Goal: Task Accomplishment & Management: Manage account settings

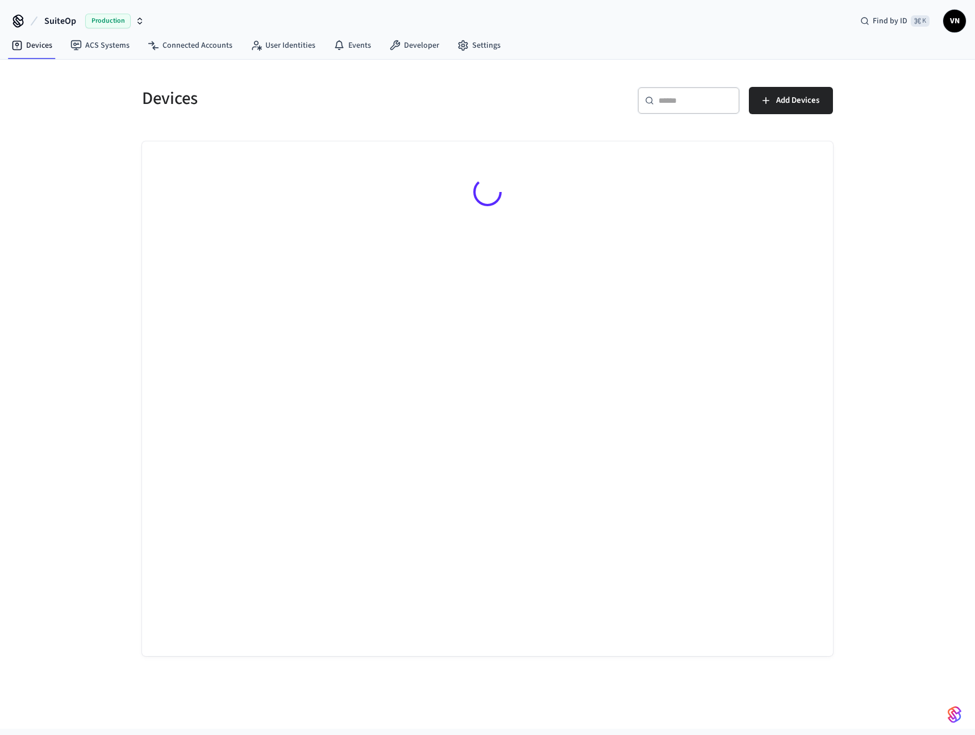
click at [107, 20] on span "Production" at bounding box center [107, 21] width 45 height 15
click at [258, 20] on div "SuiteOp Production Find by ID ⌘ K VN" at bounding box center [487, 16] width 975 height 33
click at [122, 26] on span "Production" at bounding box center [107, 21] width 45 height 15
click at [287, 17] on div "SuiteOp Production Find by ID ⌘ K VN" at bounding box center [487, 16] width 975 height 33
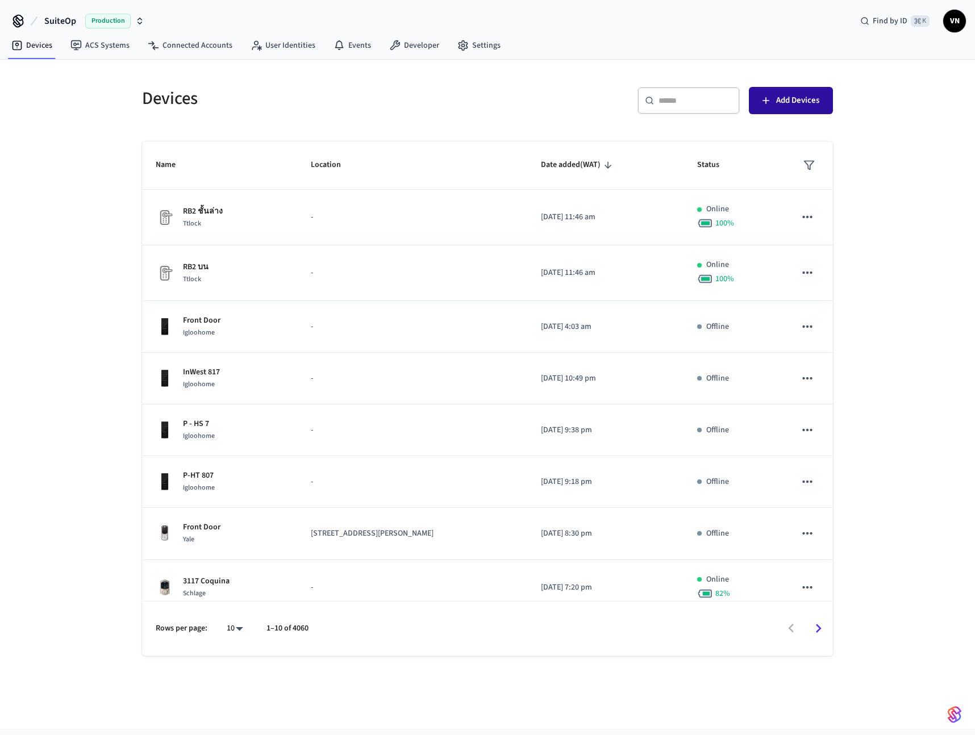
click at [783, 105] on span "Add Devices" at bounding box center [797, 100] width 43 height 15
click at [108, 21] on span "Production" at bounding box center [107, 21] width 45 height 15
click at [189, 24] on div "SuiteOp Production Find by ID ⌘ K VN" at bounding box center [487, 16] width 975 height 33
click at [119, 44] on link "ACS Systems" at bounding box center [99, 45] width 77 height 20
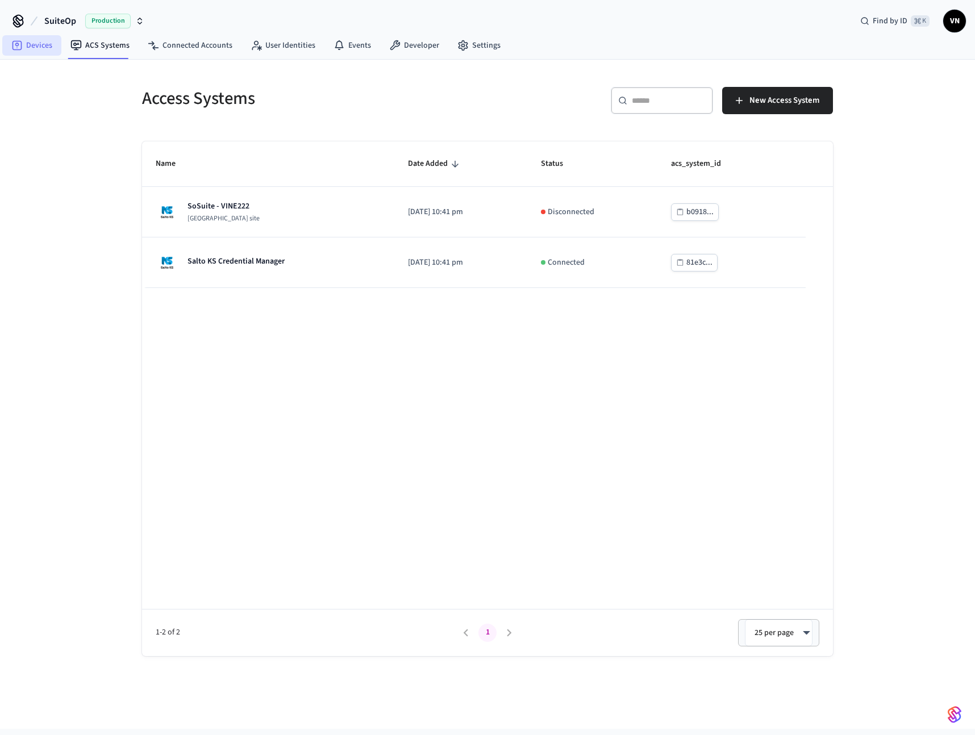
click at [45, 49] on link "Devices" at bounding box center [31, 45] width 59 height 20
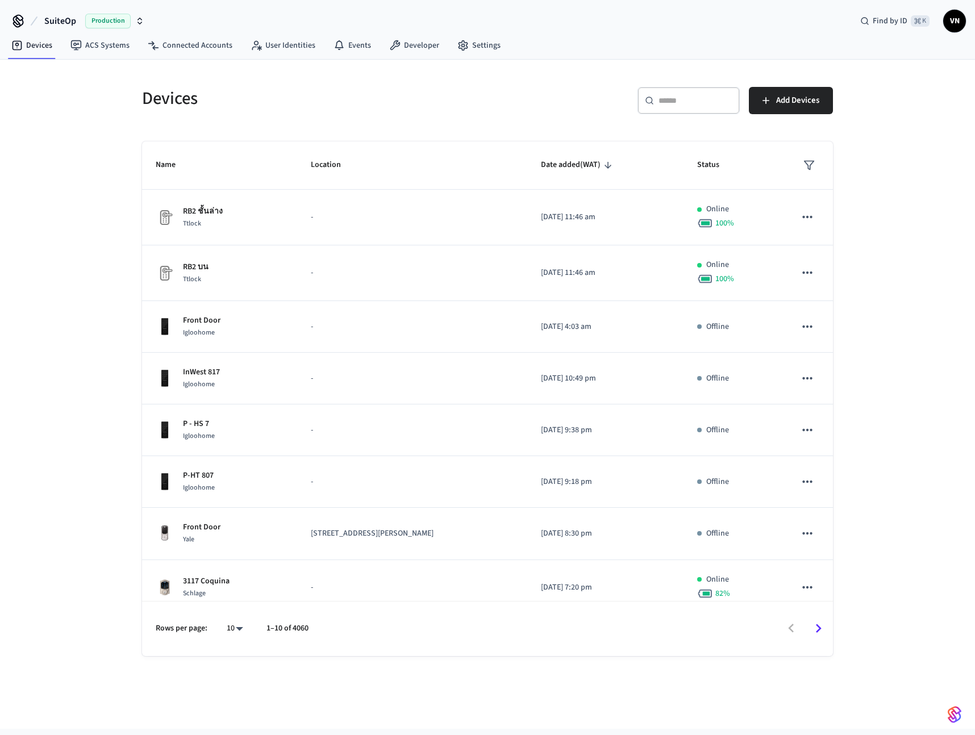
click at [953, 25] on span "VN" at bounding box center [954, 21] width 20 height 20
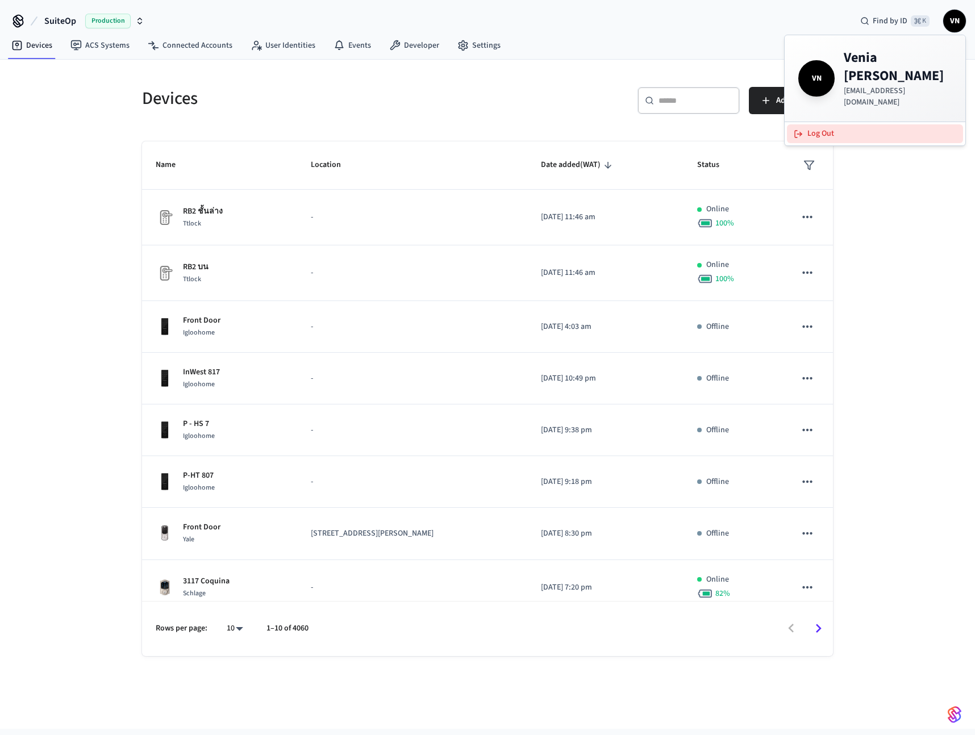
click at [824, 124] on button "Log Out" at bounding box center [875, 133] width 176 height 19
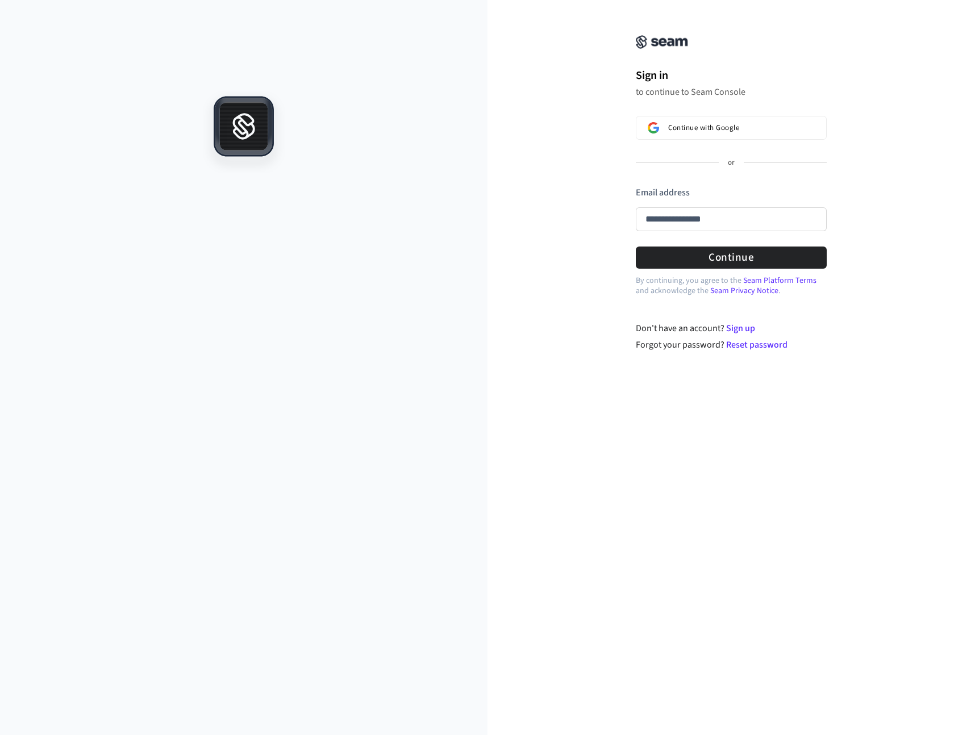
type input "**********"
click at [780, 221] on div "**********" at bounding box center [731, 211] width 191 height 51
